Goal: Task Accomplishment & Management: Manage account settings

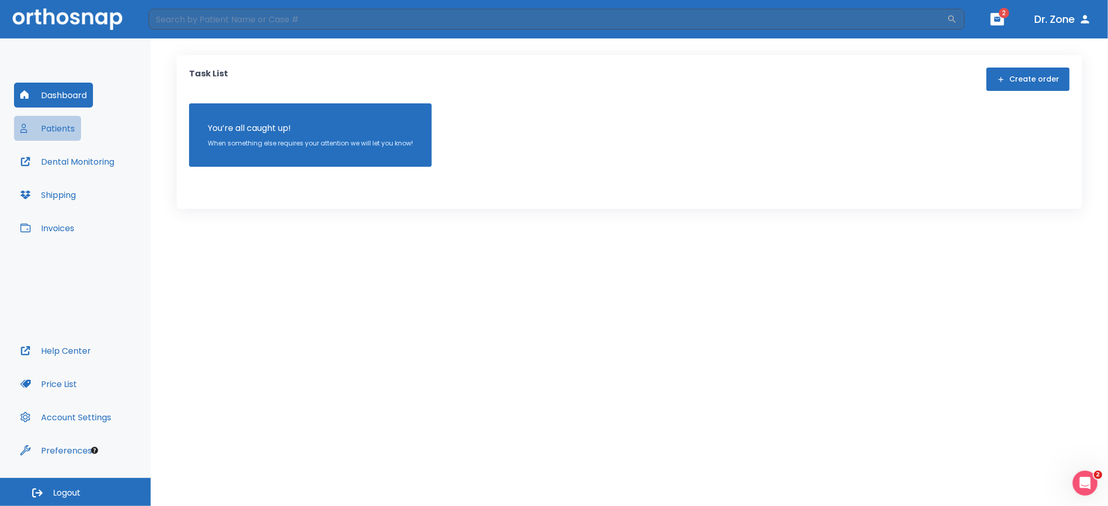
click at [62, 125] on button "Patients" at bounding box center [47, 128] width 67 height 25
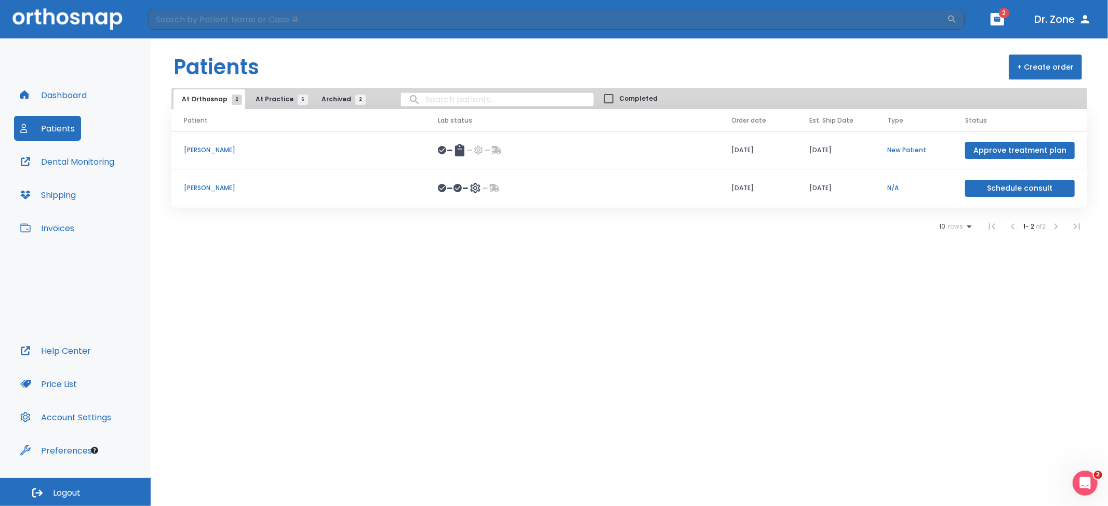
click at [271, 95] on span "At Practice 6" at bounding box center [279, 99] width 47 height 9
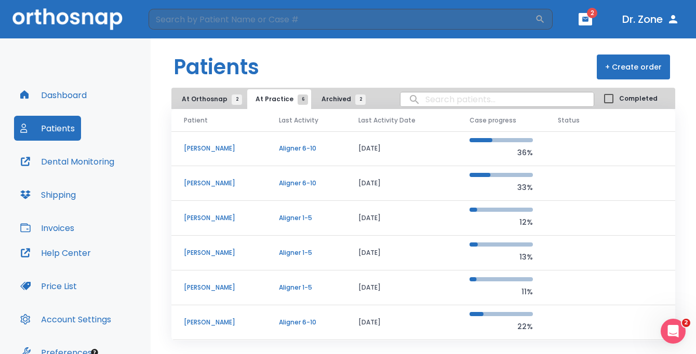
click at [155, 59] on header "Patients + Create order" at bounding box center [424, 62] width 546 height 49
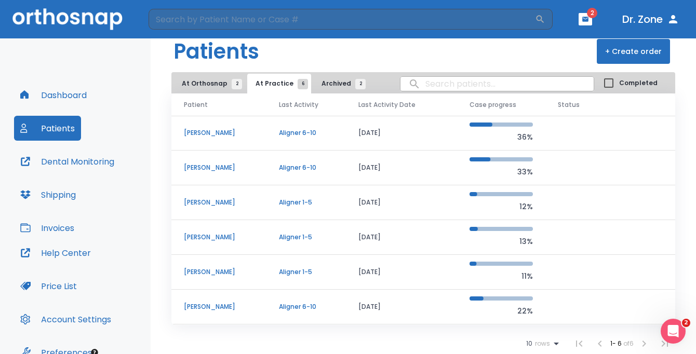
scroll to position [54, 0]
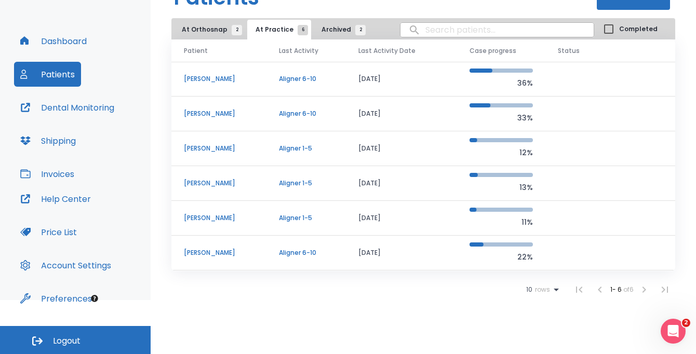
click at [202, 179] on p "[PERSON_NAME]" at bounding box center [219, 183] width 70 height 9
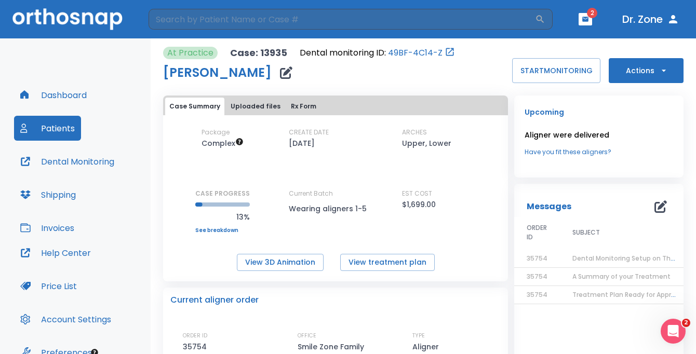
click at [478, 55] on div "At Practice Case: 13935 Dental monitoring ID: 49BF-4C14-Z [PERSON_NAME] START M…" at bounding box center [423, 65] width 521 height 36
click at [280, 75] on icon "button" at bounding box center [286, 73] width 12 height 12
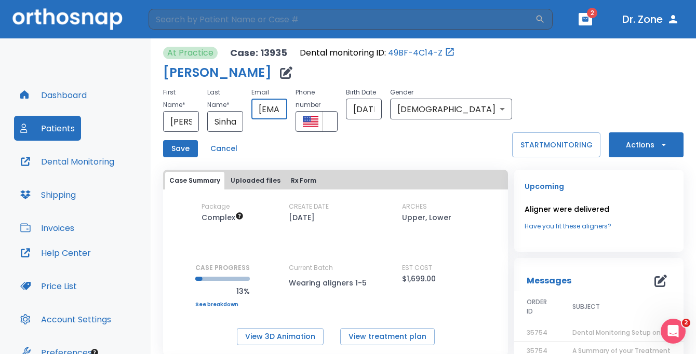
click at [287, 108] on input "[EMAIL_ADDRESS][DOMAIN_NAME]" at bounding box center [269, 109] width 36 height 21
click at [603, 56] on div "At Practice Case: 13935 Dental monitoring ID: 49BF-4C14-Z [PERSON_NAME] First N…" at bounding box center [423, 102] width 521 height 111
